Goal: Information Seeking & Learning: Learn about a topic

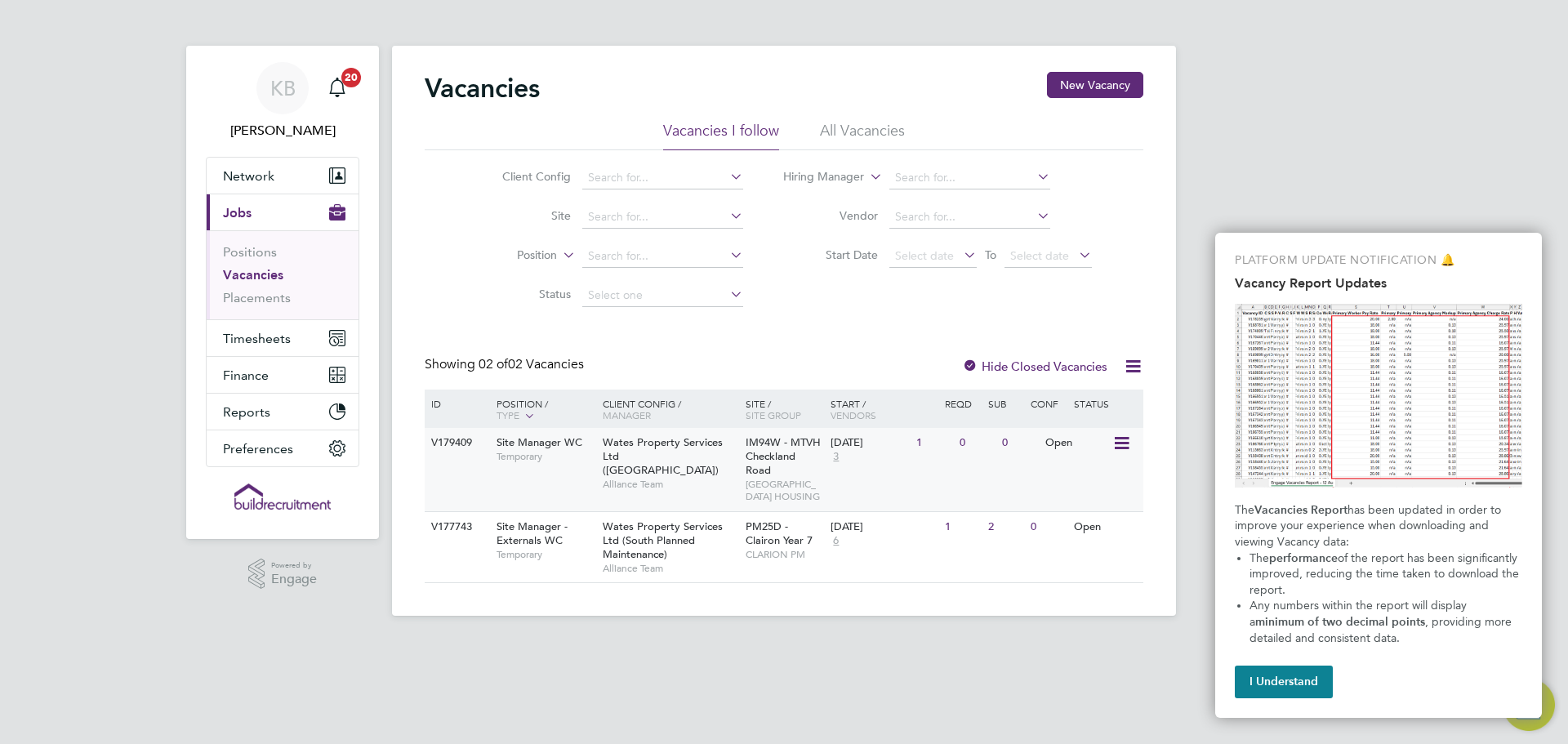
click at [709, 457] on div "Wates Property Services Ltd (Central & North) Alliance Team" at bounding box center [670, 463] width 143 height 71
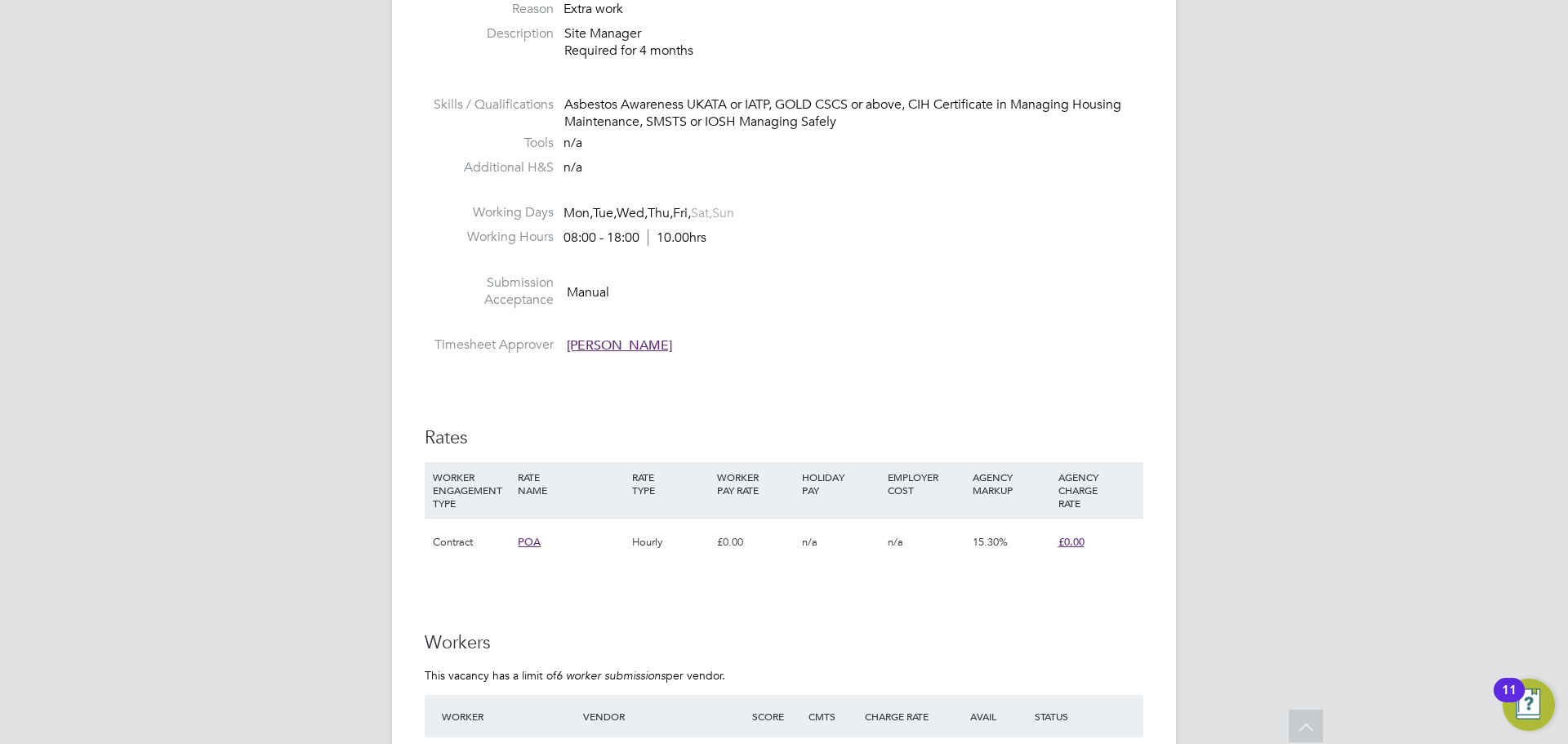
scroll to position [817, 0]
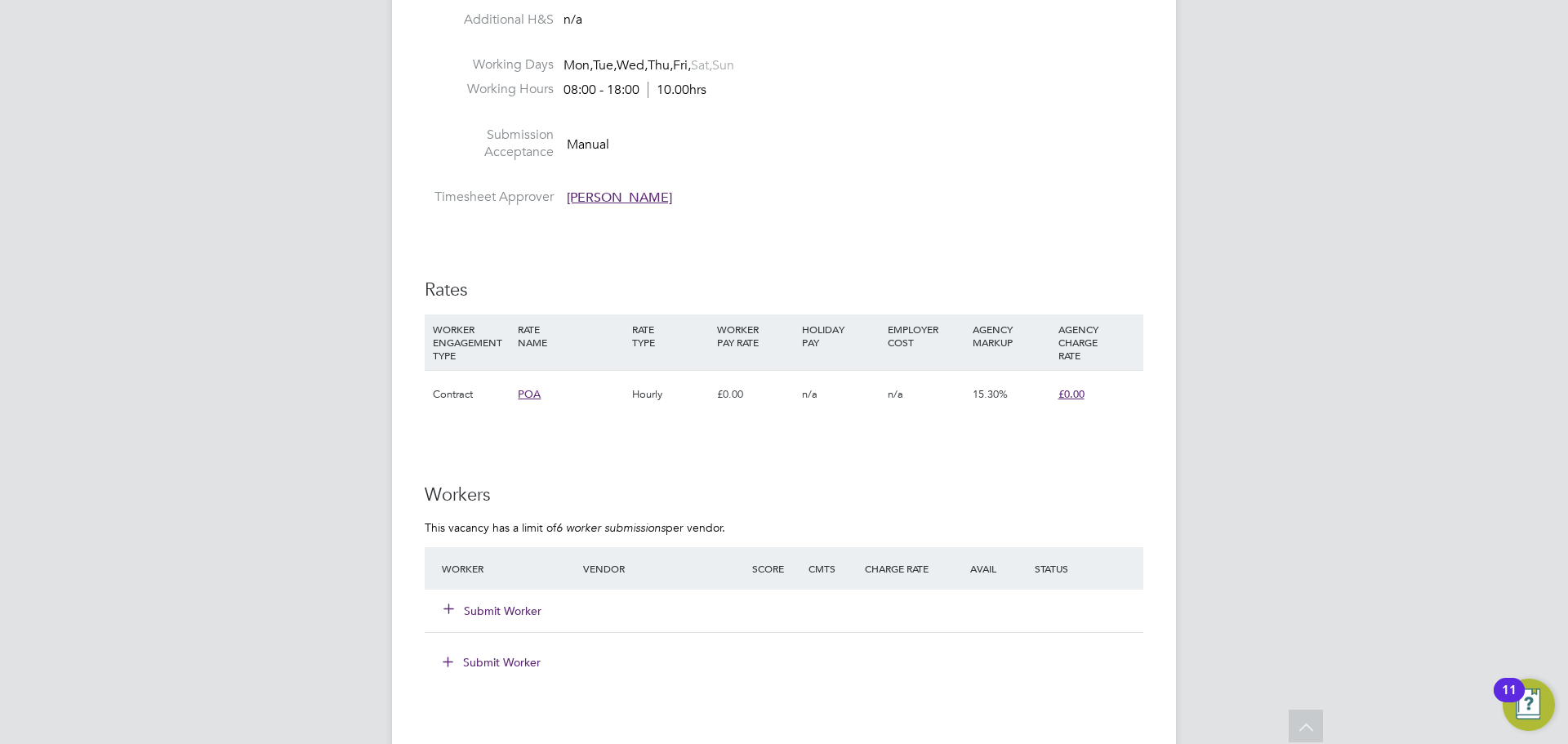
click at [613, 197] on span "Richard Astbury" at bounding box center [619, 197] width 105 height 16
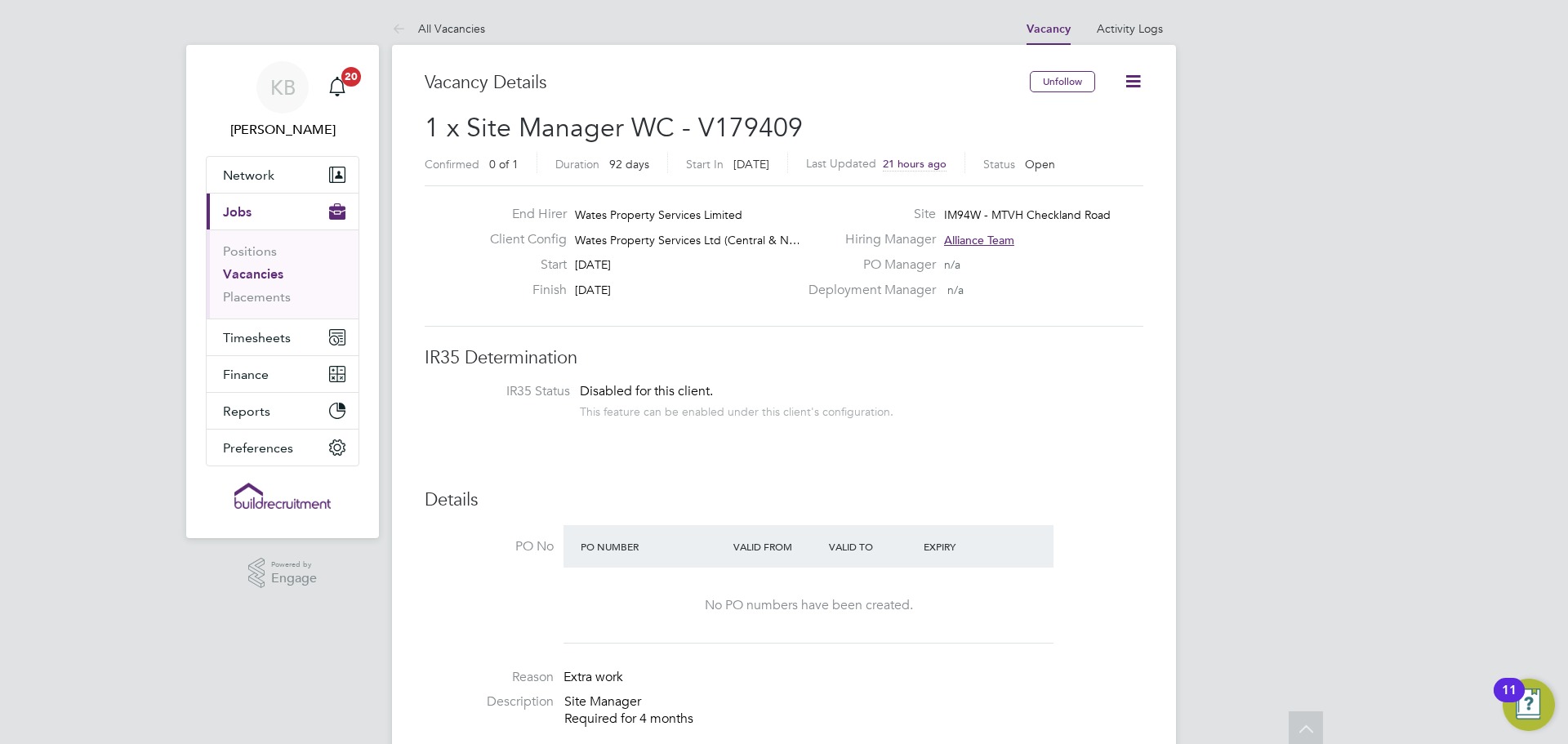
scroll to position [0, 0]
click at [255, 272] on link "Vacancies" at bounding box center [252, 274] width 61 height 15
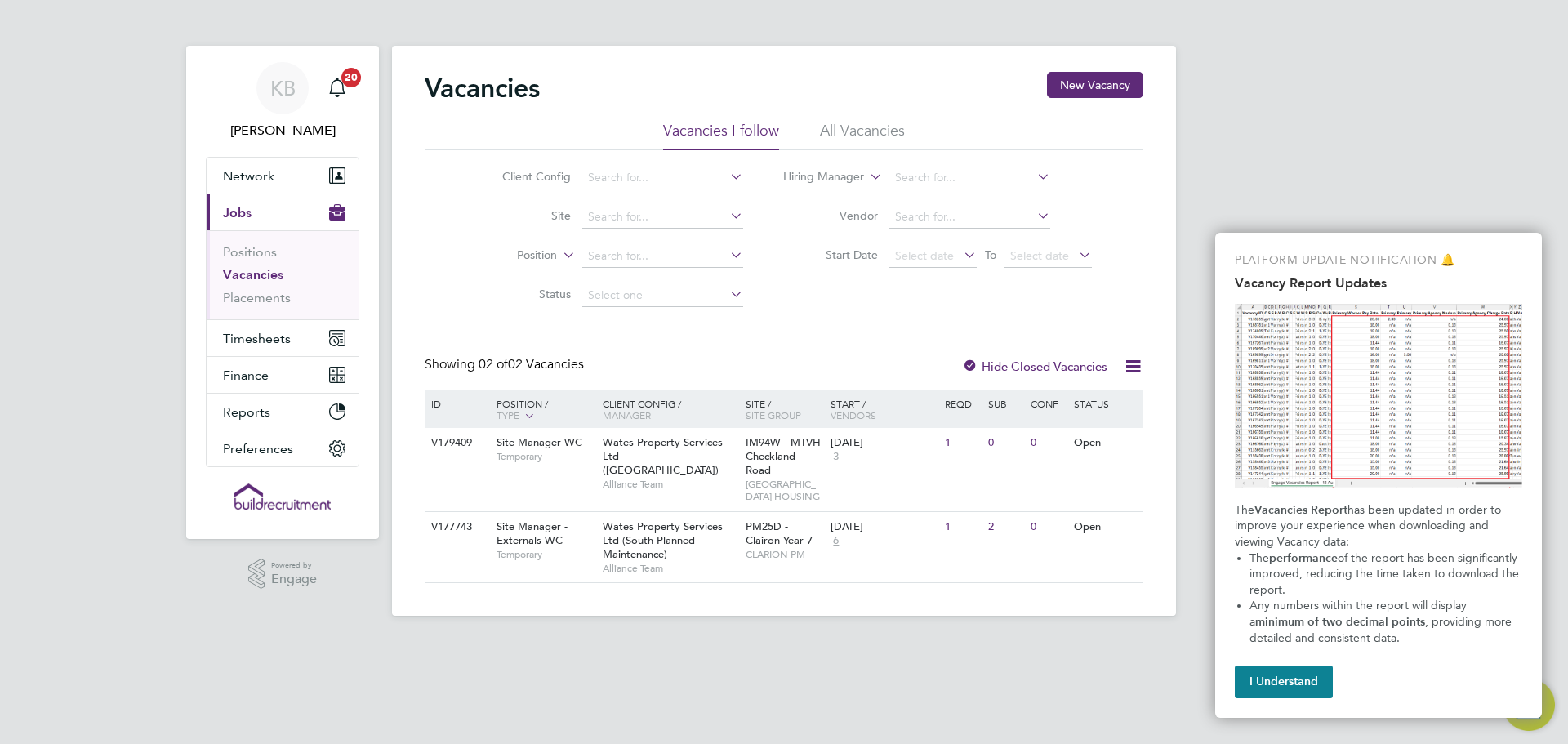
click at [871, 129] on li "All Vacancies" at bounding box center [862, 136] width 85 height 29
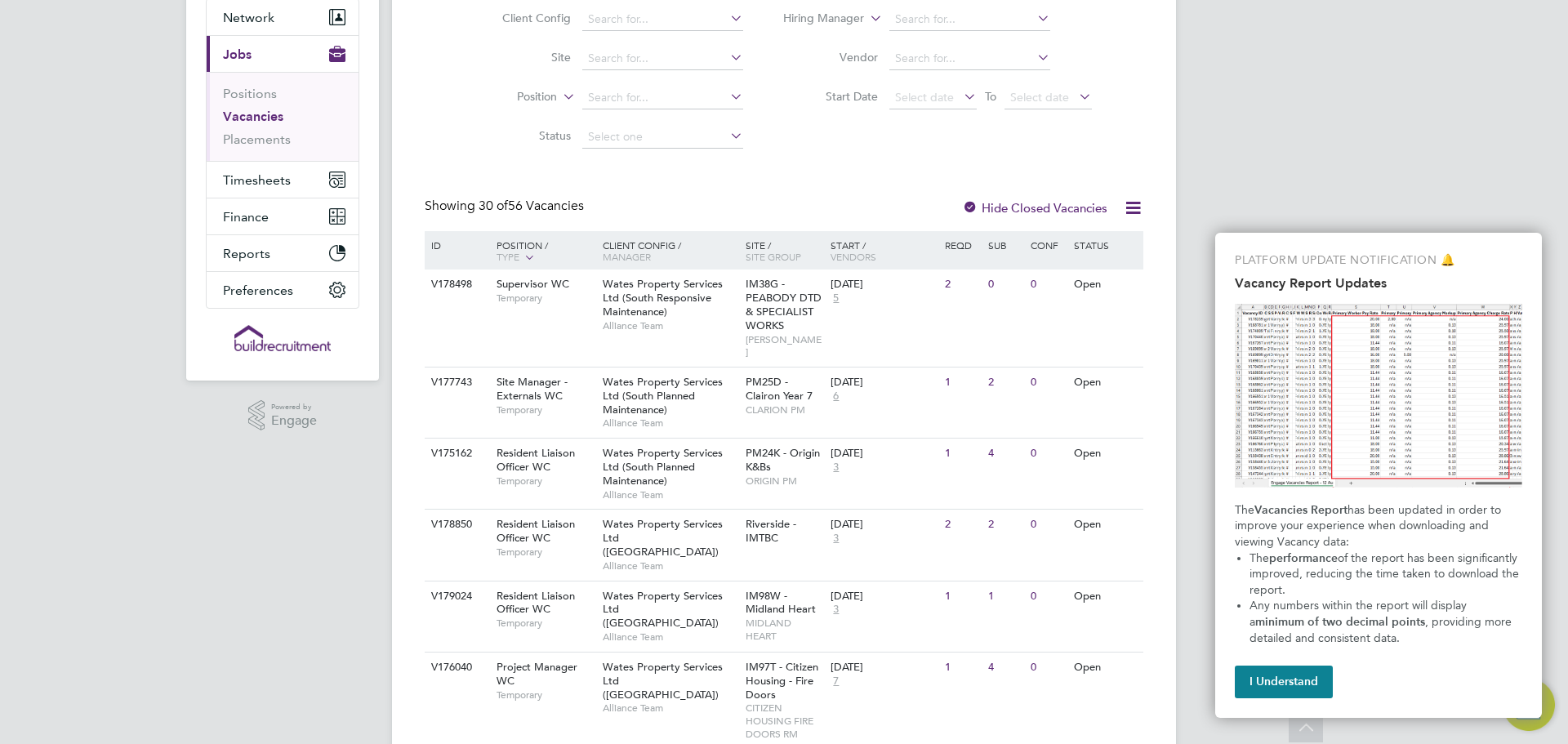
scroll to position [245, 0]
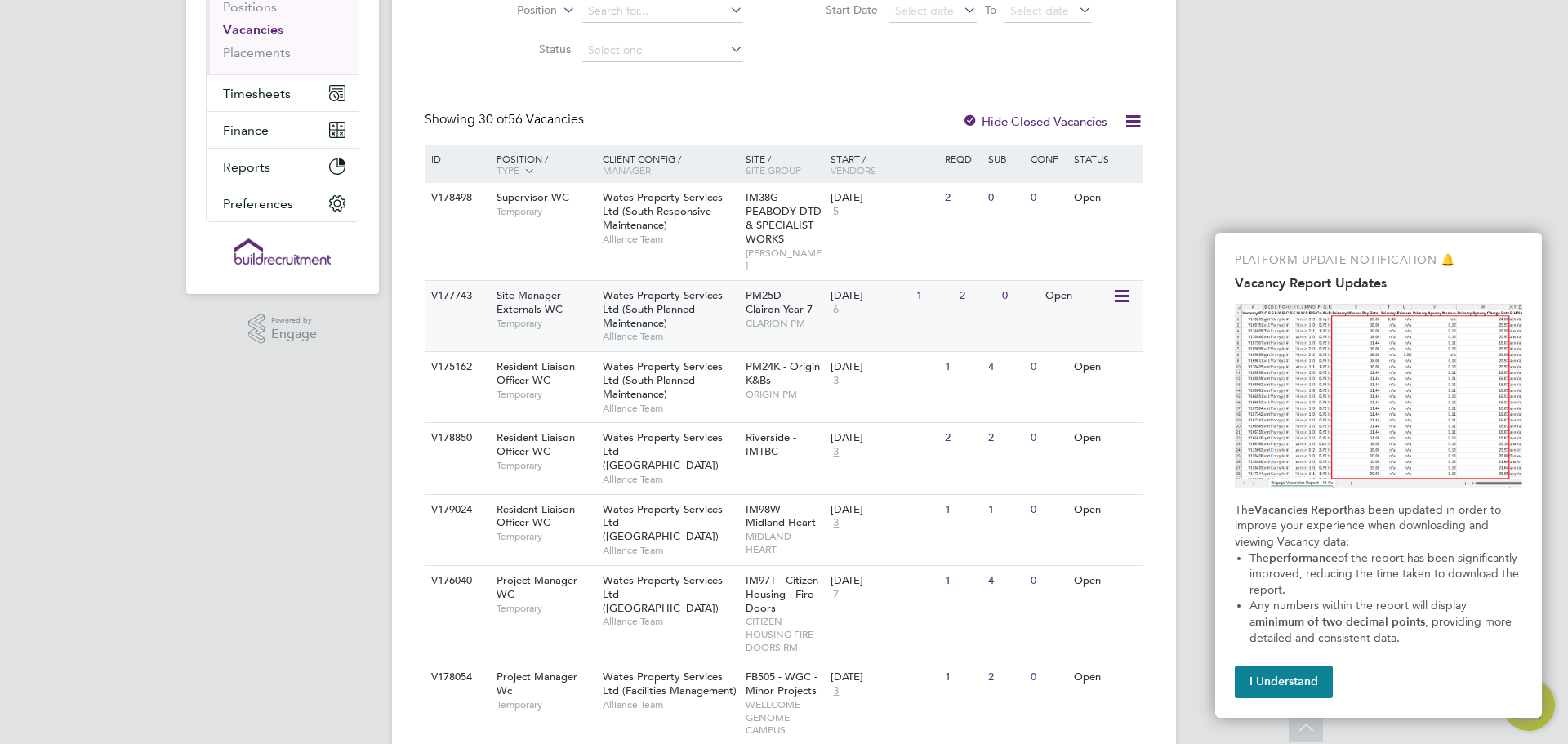
click at [531, 294] on span "Site Manager - Externals WC" at bounding box center [532, 302] width 71 height 28
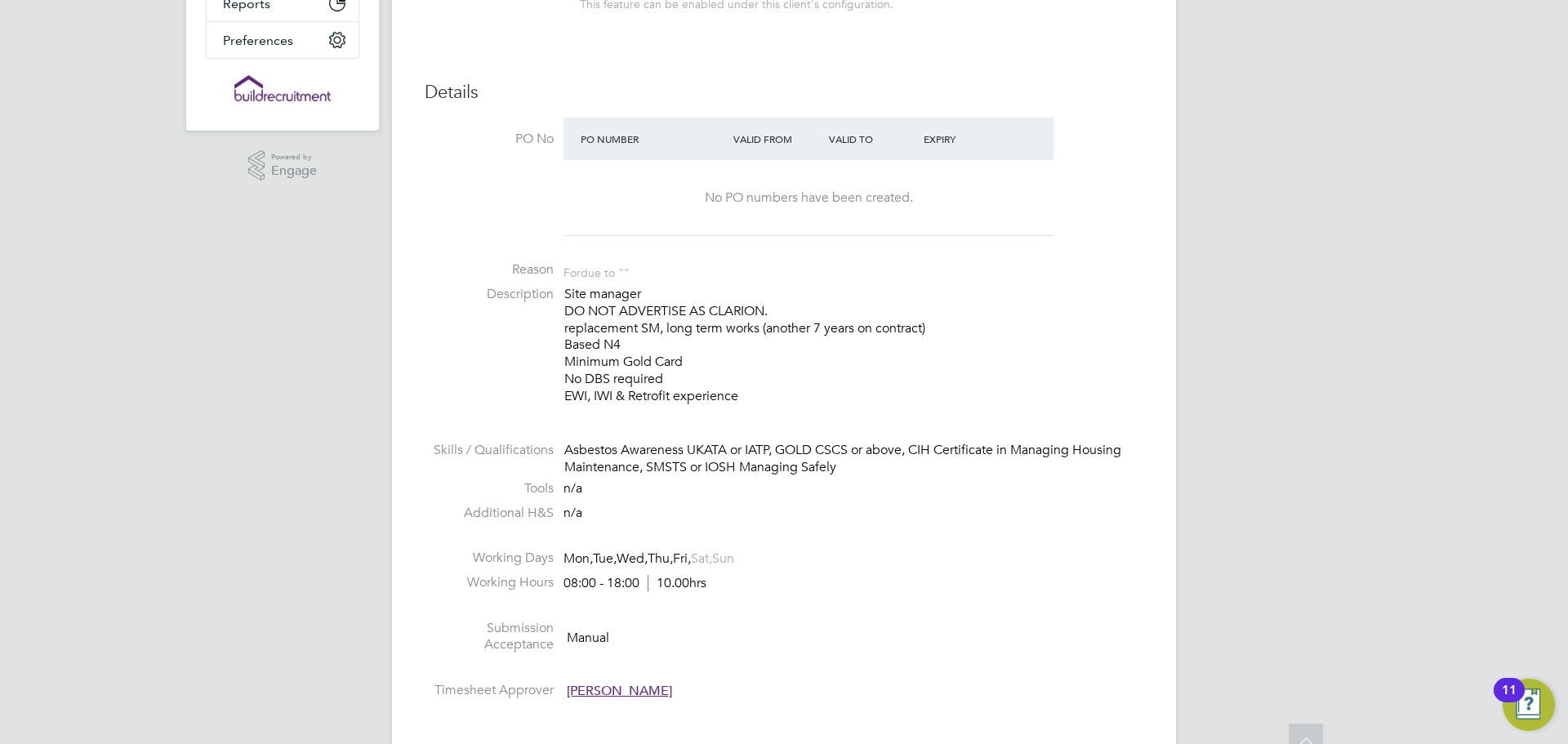
scroll to position [817, 0]
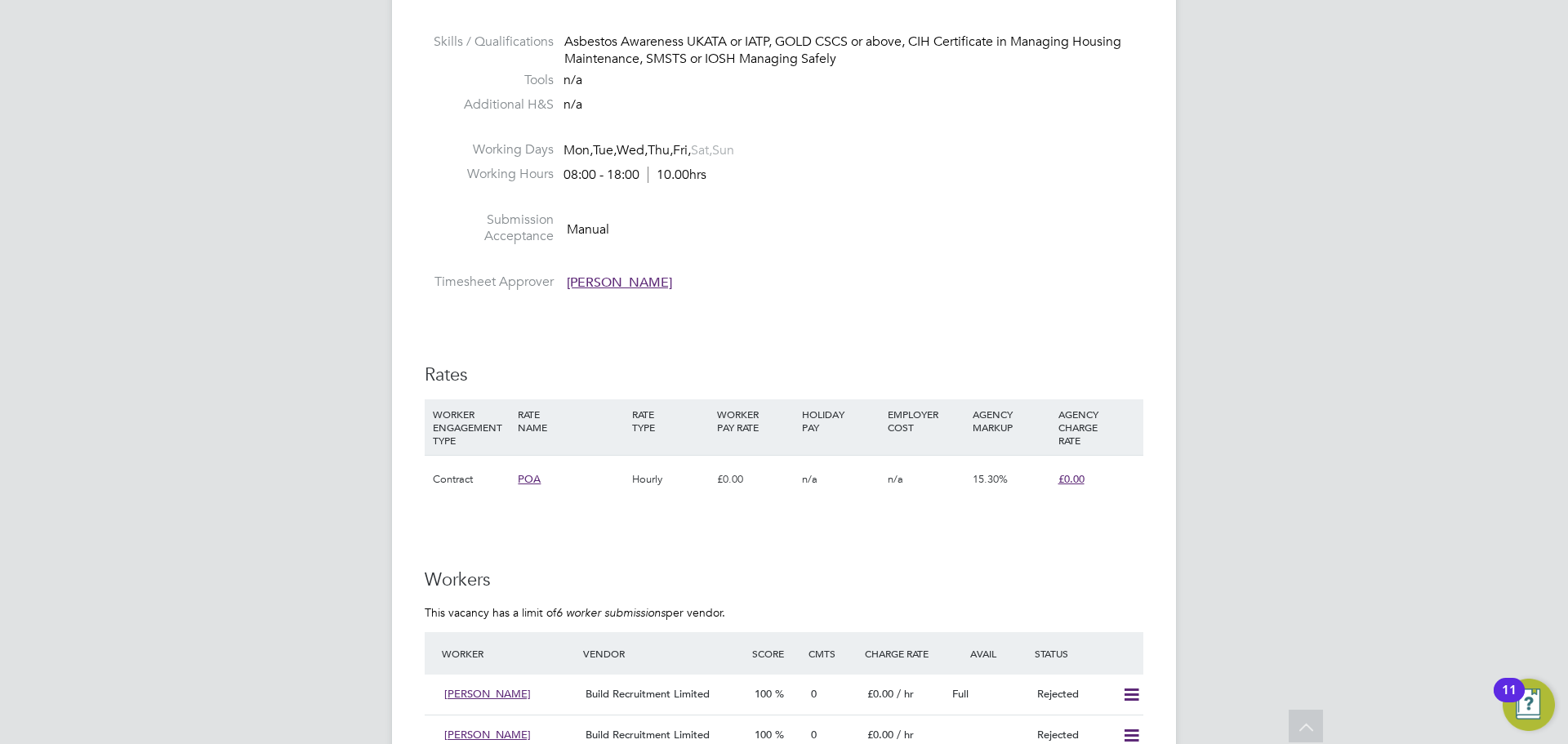
click at [615, 284] on span "[PERSON_NAME]" at bounding box center [619, 282] width 105 height 16
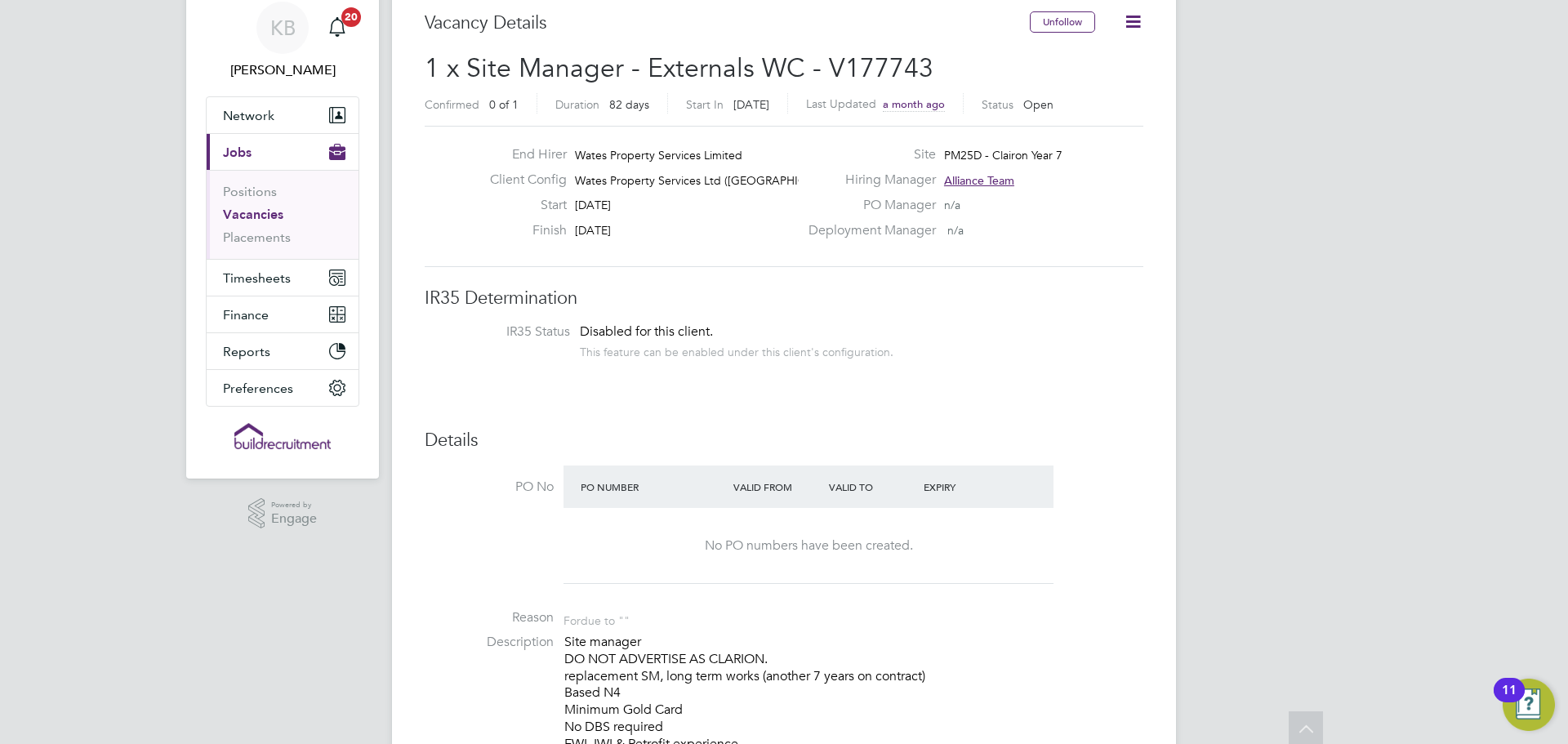
scroll to position [0, 0]
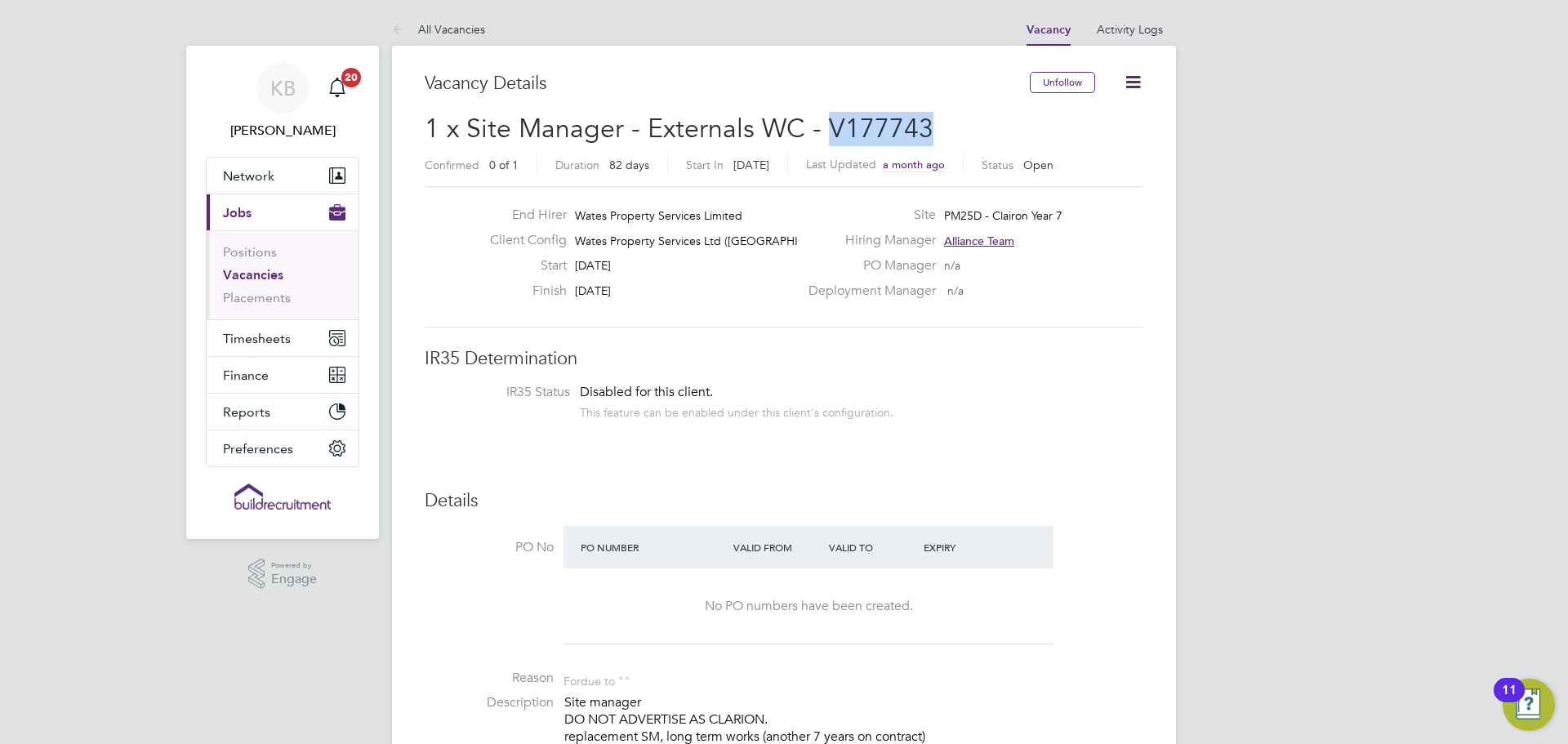
drag, startPoint x: 928, startPoint y: 125, endPoint x: 831, endPoint y: 127, distance: 97.0
click at [831, 127] on h2 "1 x Site Manager - Externals WC - V177743 Confirmed 0 of 1 Duration 82 days Sta…" at bounding box center [784, 147] width 718 height 69
copy span "V177743"
click at [946, 128] on h2 "1 x Site Manager - Externals WC - V177743 Confirmed 0 of 1 Duration 82 days Sta…" at bounding box center [784, 147] width 718 height 69
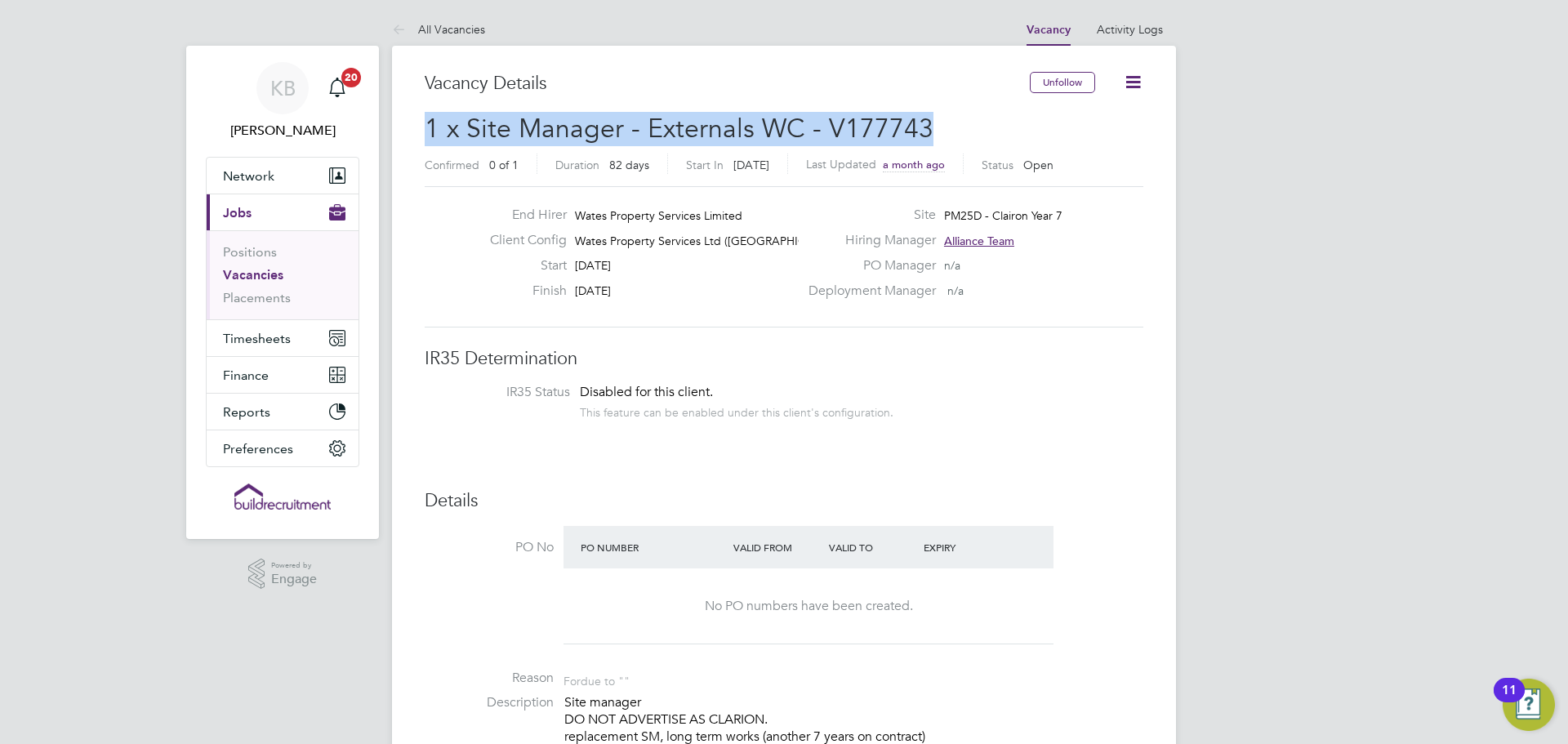
drag, startPoint x: 960, startPoint y: 123, endPoint x: 467, endPoint y: 119, distance: 493.0
copy span "1 x Site Manager - Externals WC - V177743"
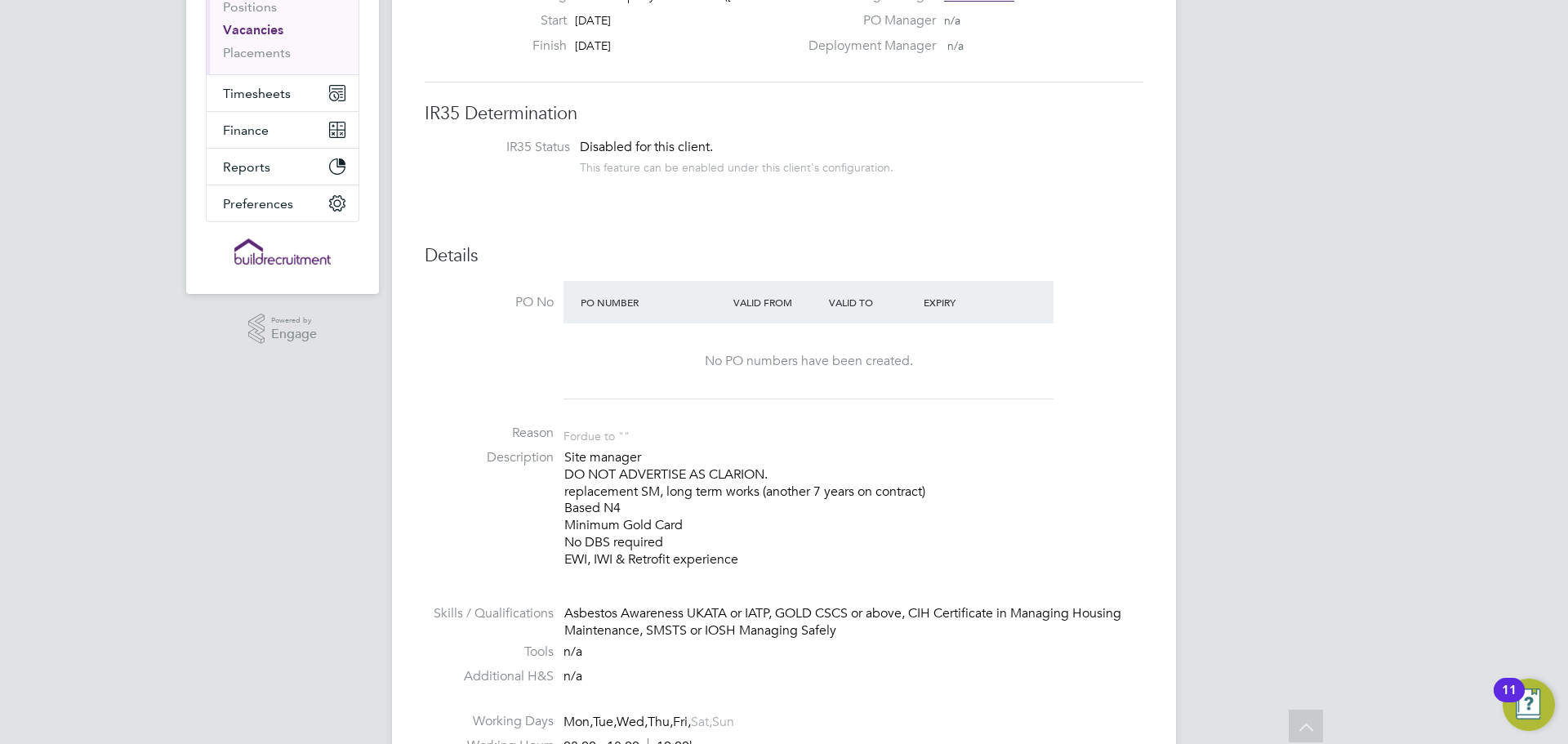
scroll to position [491, 0]
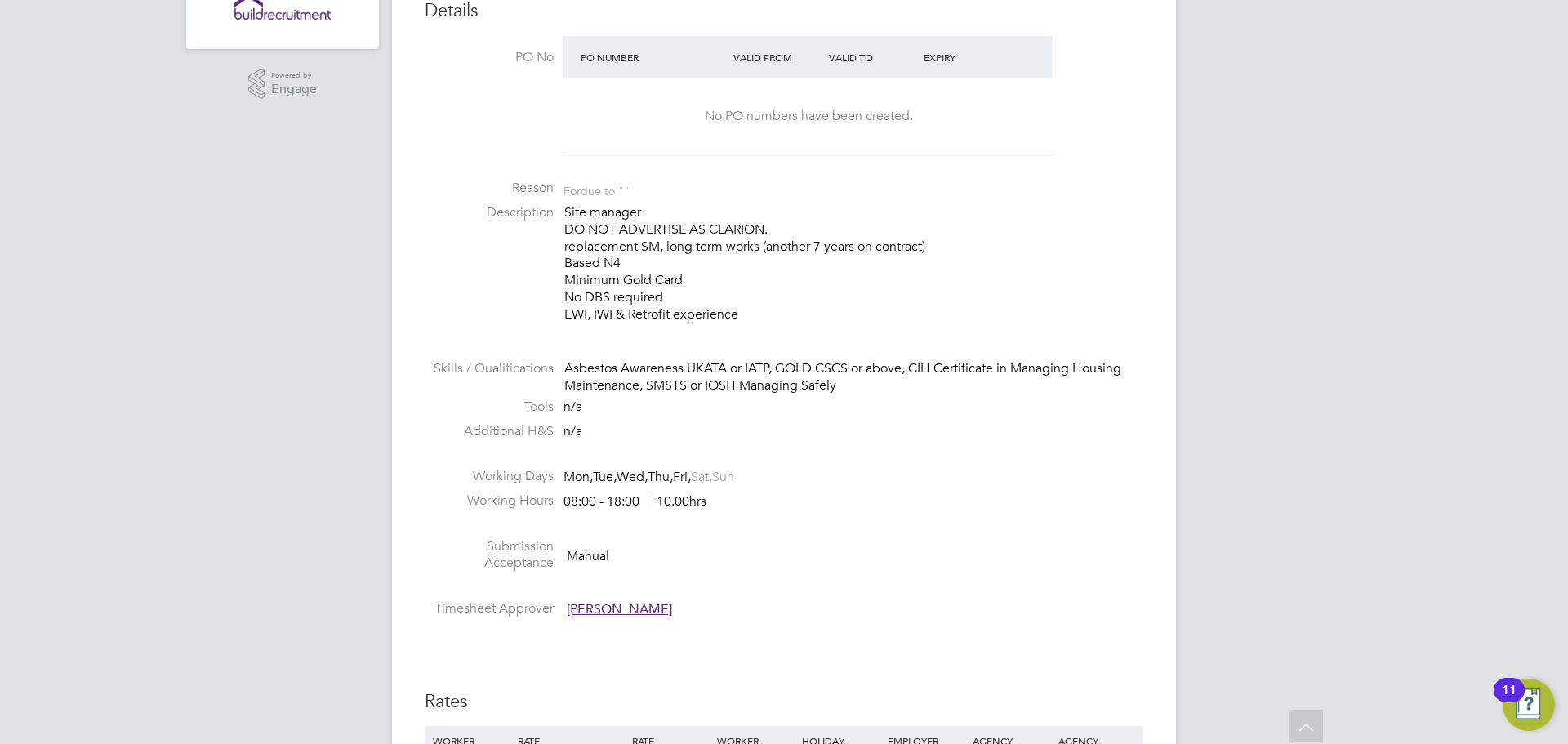
click at [583, 613] on span "[PERSON_NAME]" at bounding box center [619, 609] width 105 height 16
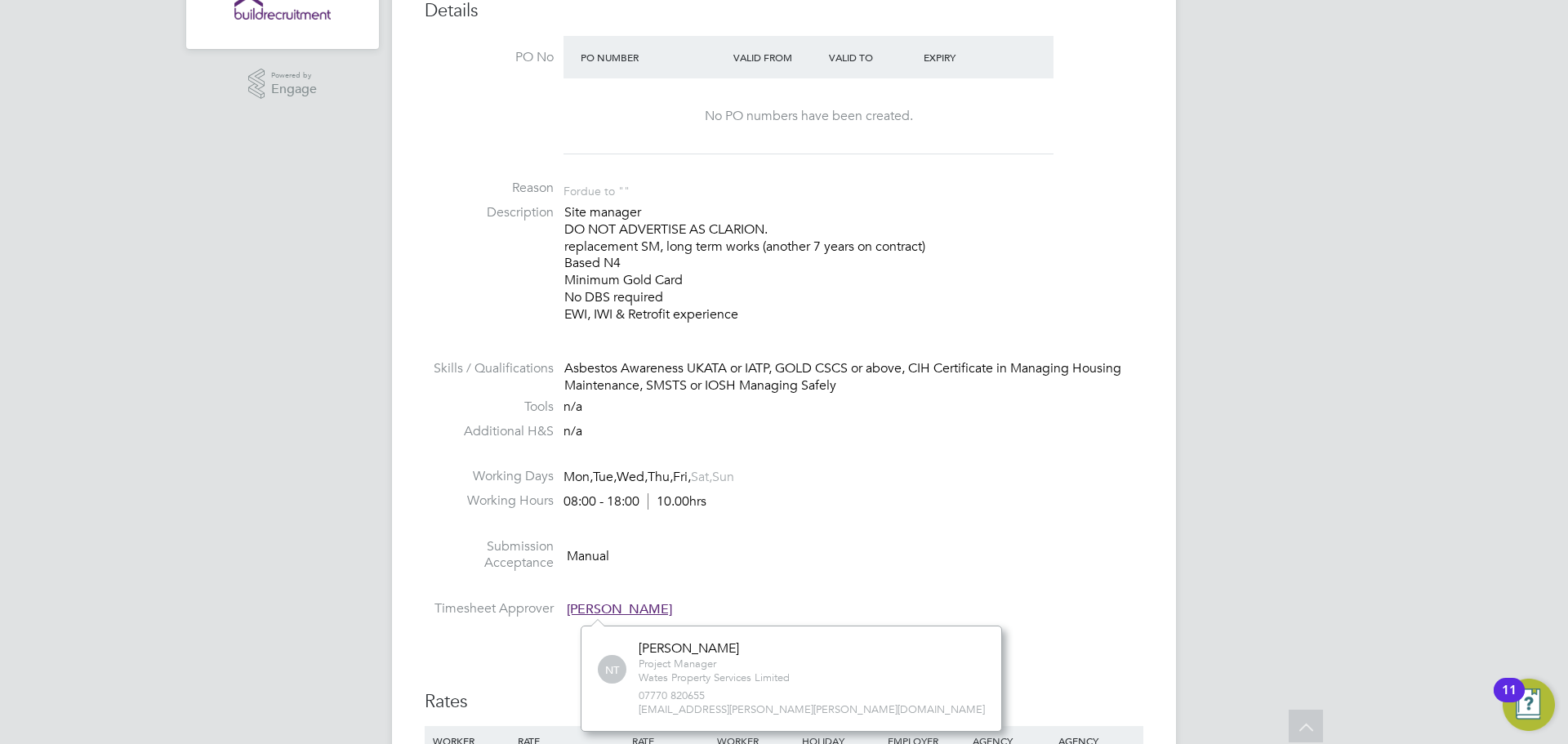
drag, startPoint x: 755, startPoint y: 319, endPoint x: 562, endPoint y: 280, distance: 196.9
click at [562, 280] on li "Description Site manager DO NOT ADVERTISE AS CLARION. replacement SM, long term…" at bounding box center [784, 272] width 718 height 136
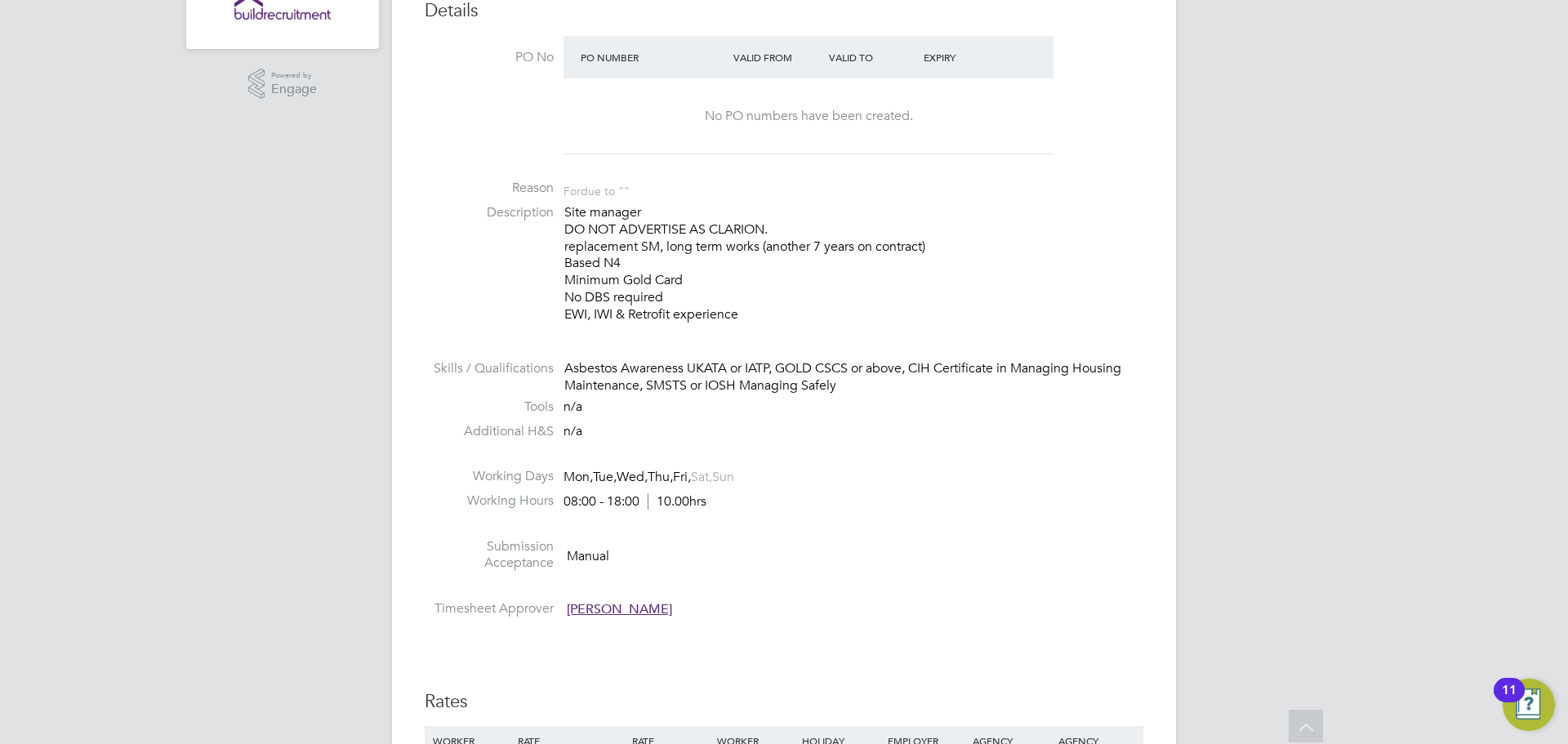
click at [532, 281] on li "Description Site manager DO NOT ADVERTISE AS CLARION. replacement SM, long term…" at bounding box center [784, 272] width 718 height 136
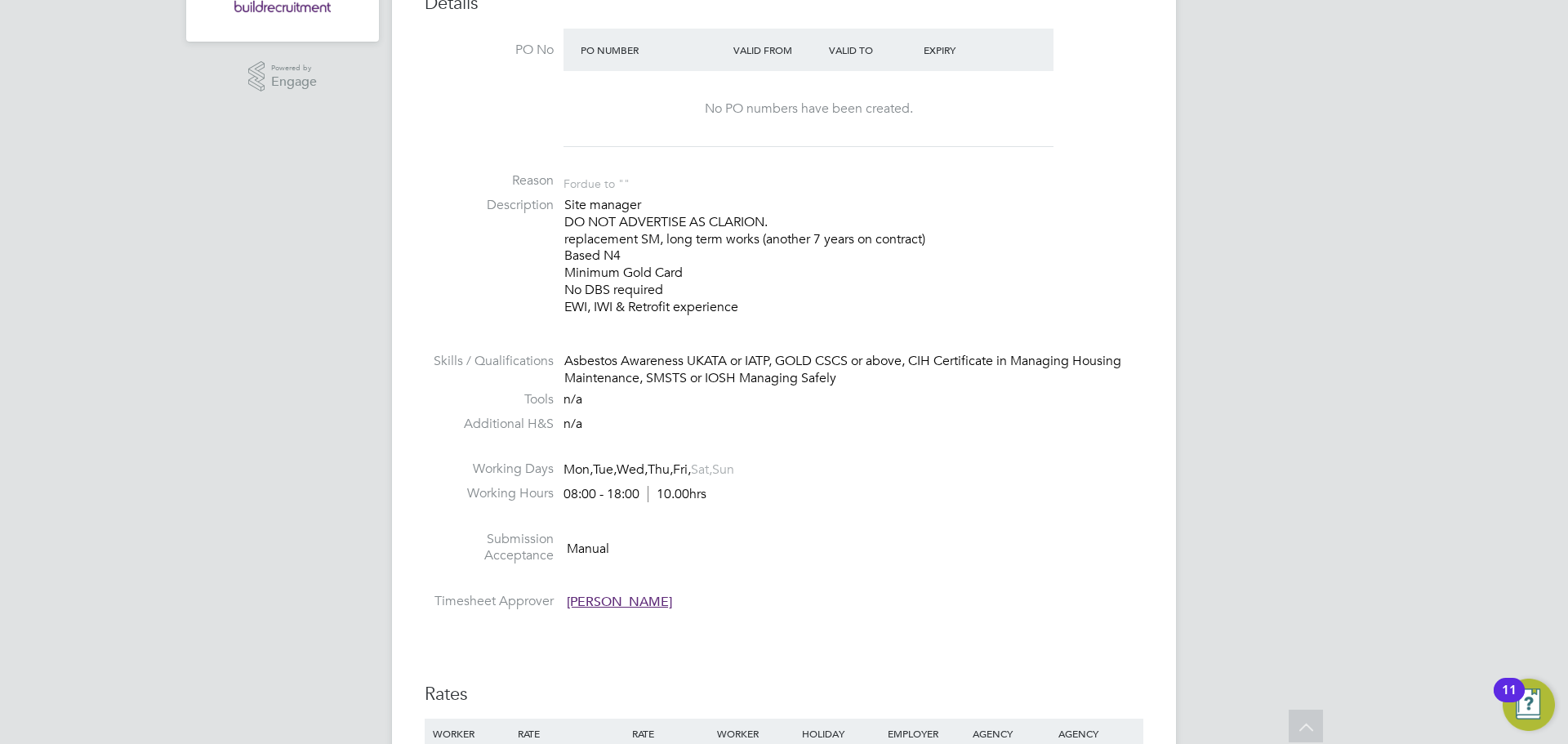
scroll to position [408, 0]
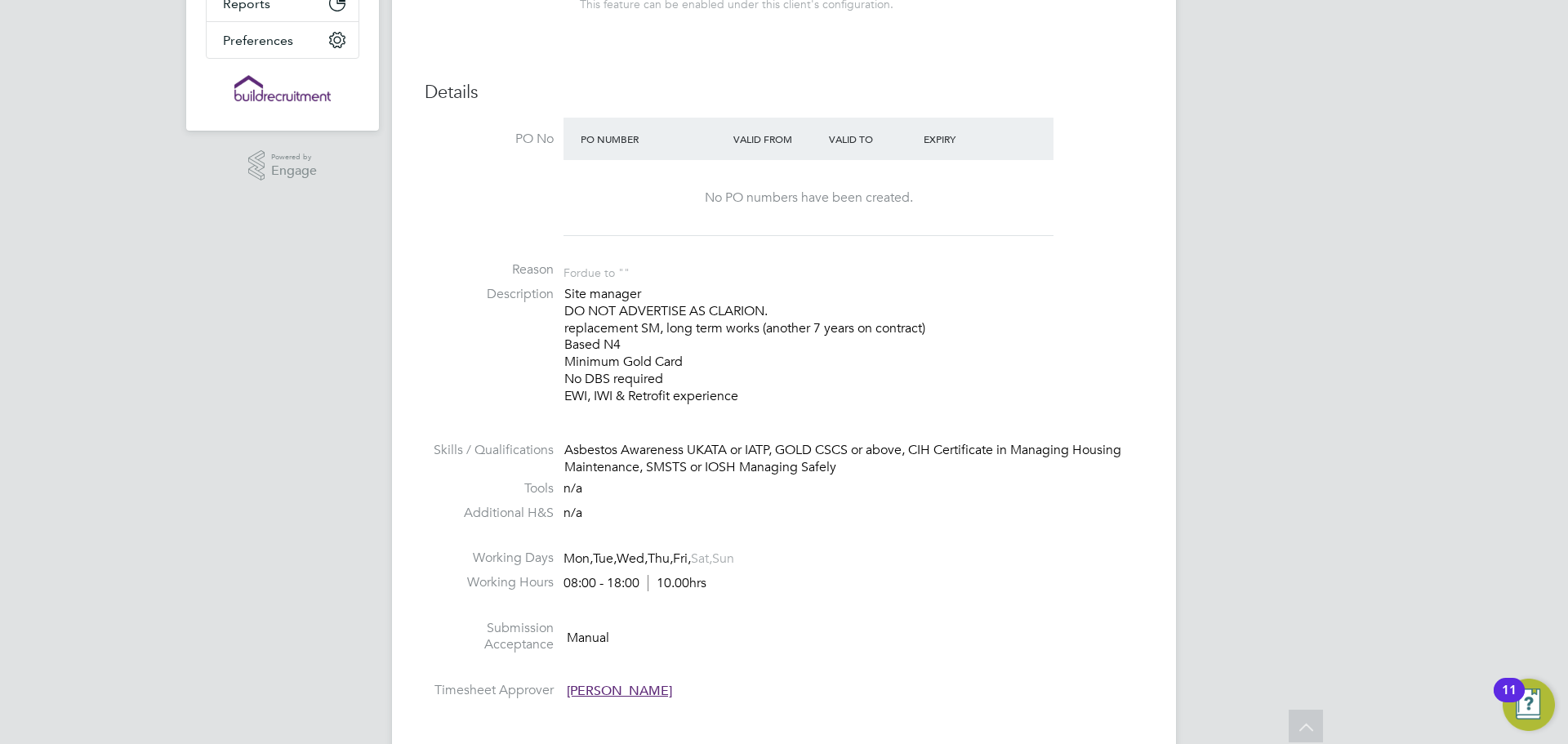
click at [761, 394] on p "Site manager DO NOT ADVERTISE AS CLARION. replacement SM, long term works (anot…" at bounding box center [854, 346] width 579 height 119
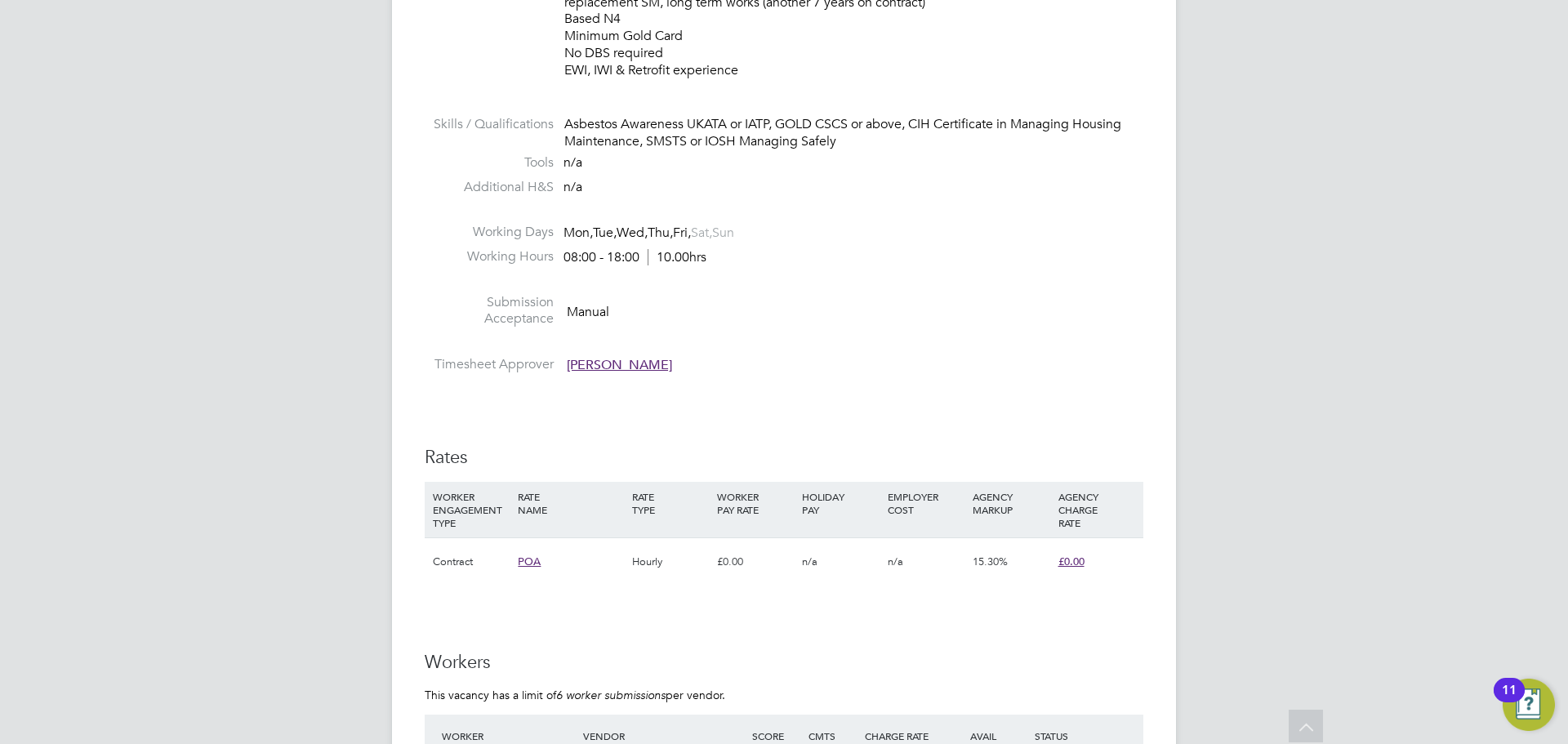
scroll to position [572, 0]
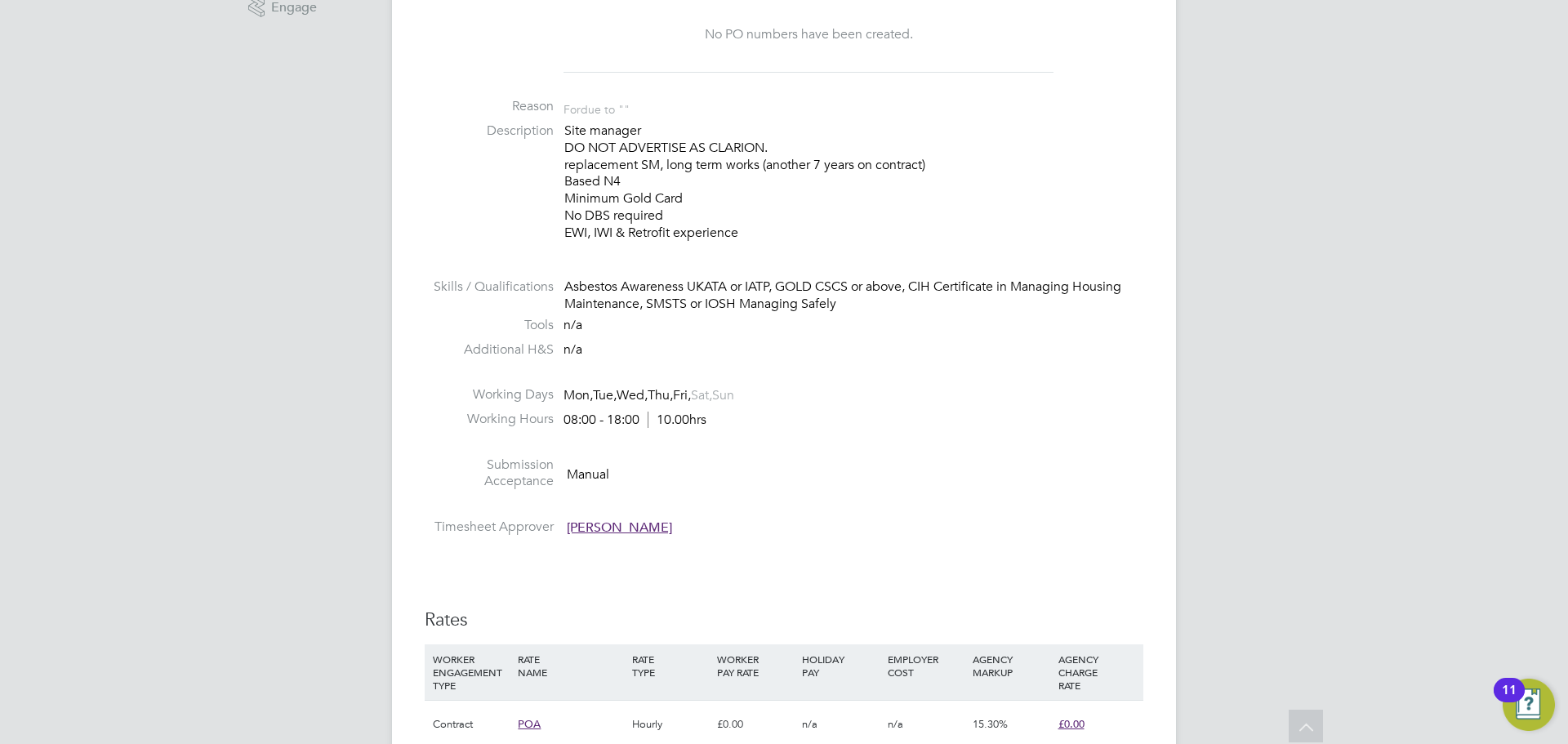
drag, startPoint x: 755, startPoint y: 233, endPoint x: 562, endPoint y: 234, distance: 193.0
click at [562, 234] on li "Description Site manager DO NOT ADVERTISE AS CLARION. replacement SM, long term…" at bounding box center [784, 190] width 718 height 136
copy p "EWI, IWI & Retrofit experience"
